Goal: Find specific page/section: Find specific page/section

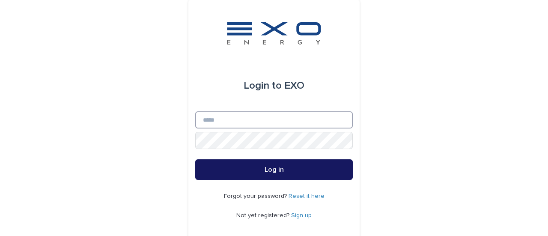
type input "**********"
click at [265, 168] on span "Log in" at bounding box center [274, 169] width 19 height 7
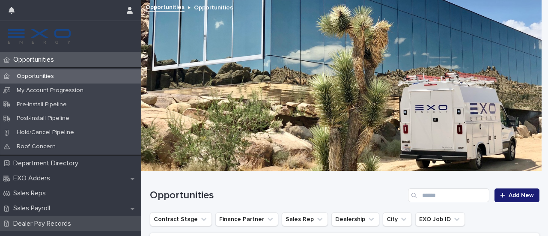
click at [39, 222] on p "Dealer Pay Records" at bounding box center [44, 224] width 68 height 8
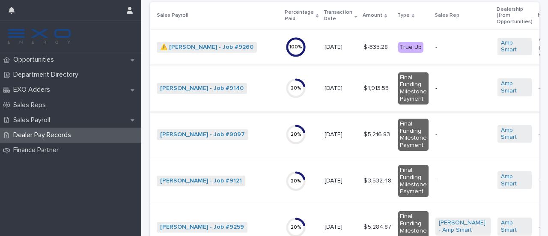
scroll to position [76, 0]
